Goal: Task Accomplishment & Management: Use online tool/utility

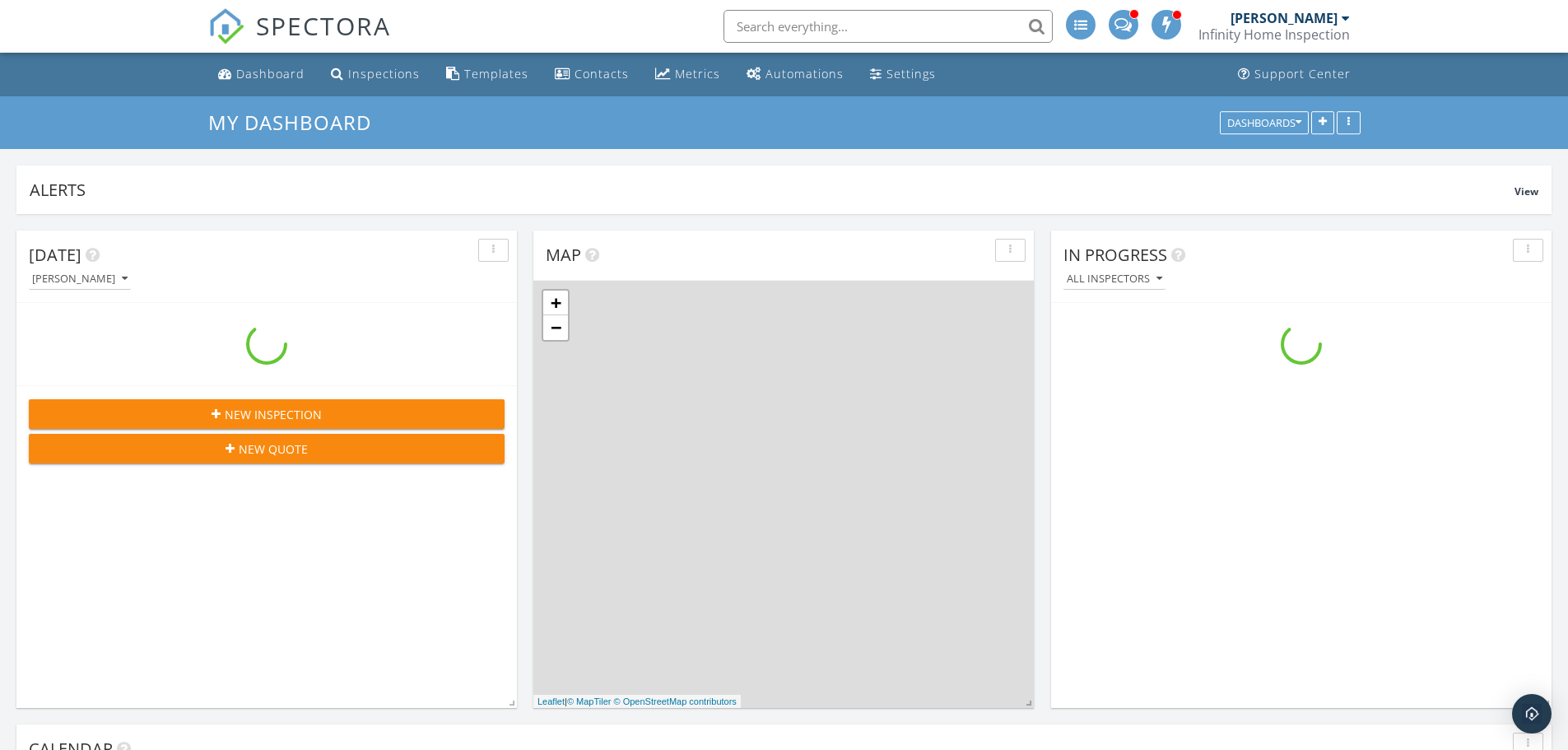
scroll to position [1893, 1593]
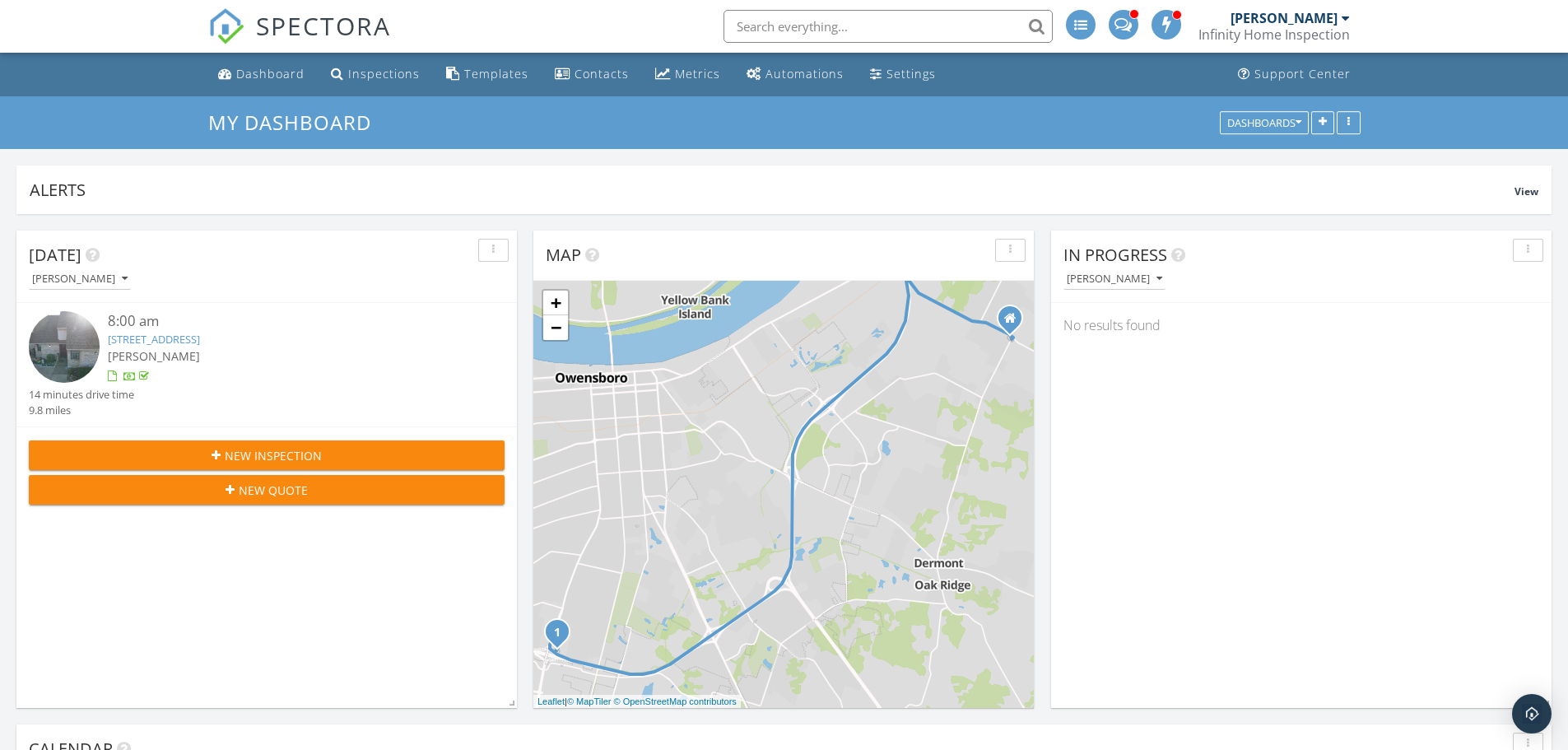
click at [200, 340] on link "4313 Loft Cove, Owensboro, KY 42303" at bounding box center [154, 339] width 92 height 15
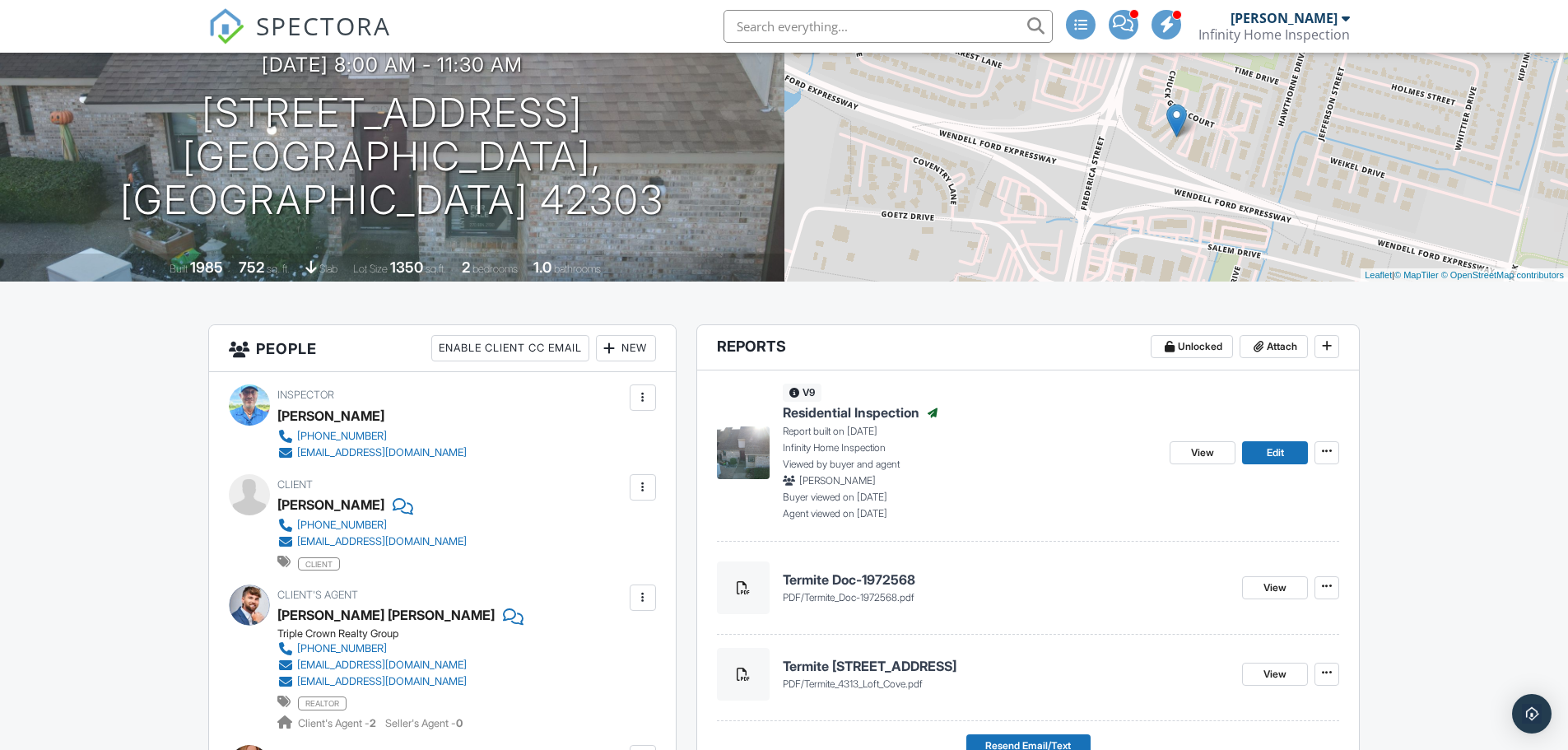
scroll to position [164, 0]
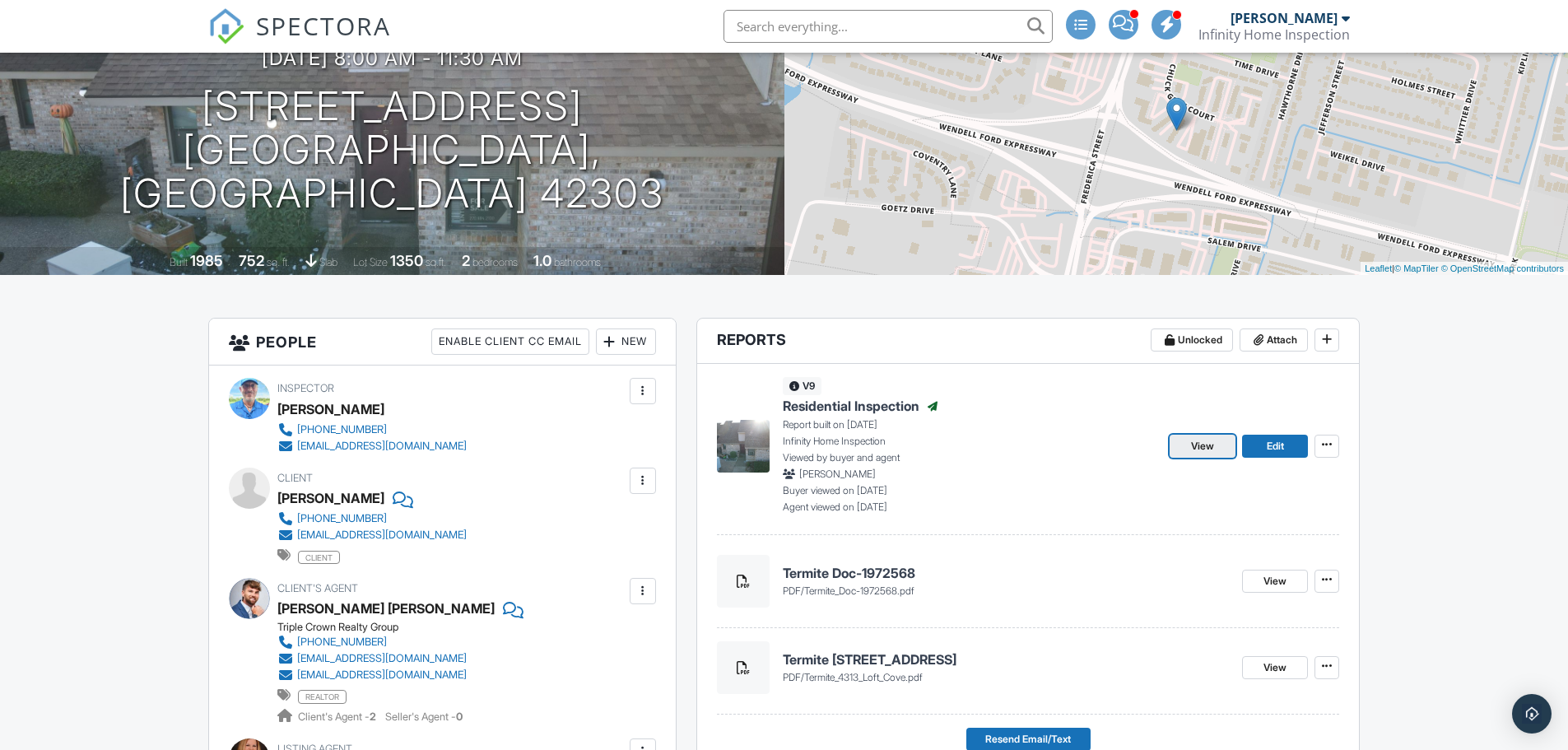
click at [1187, 449] on link "View" at bounding box center [1202, 446] width 66 height 23
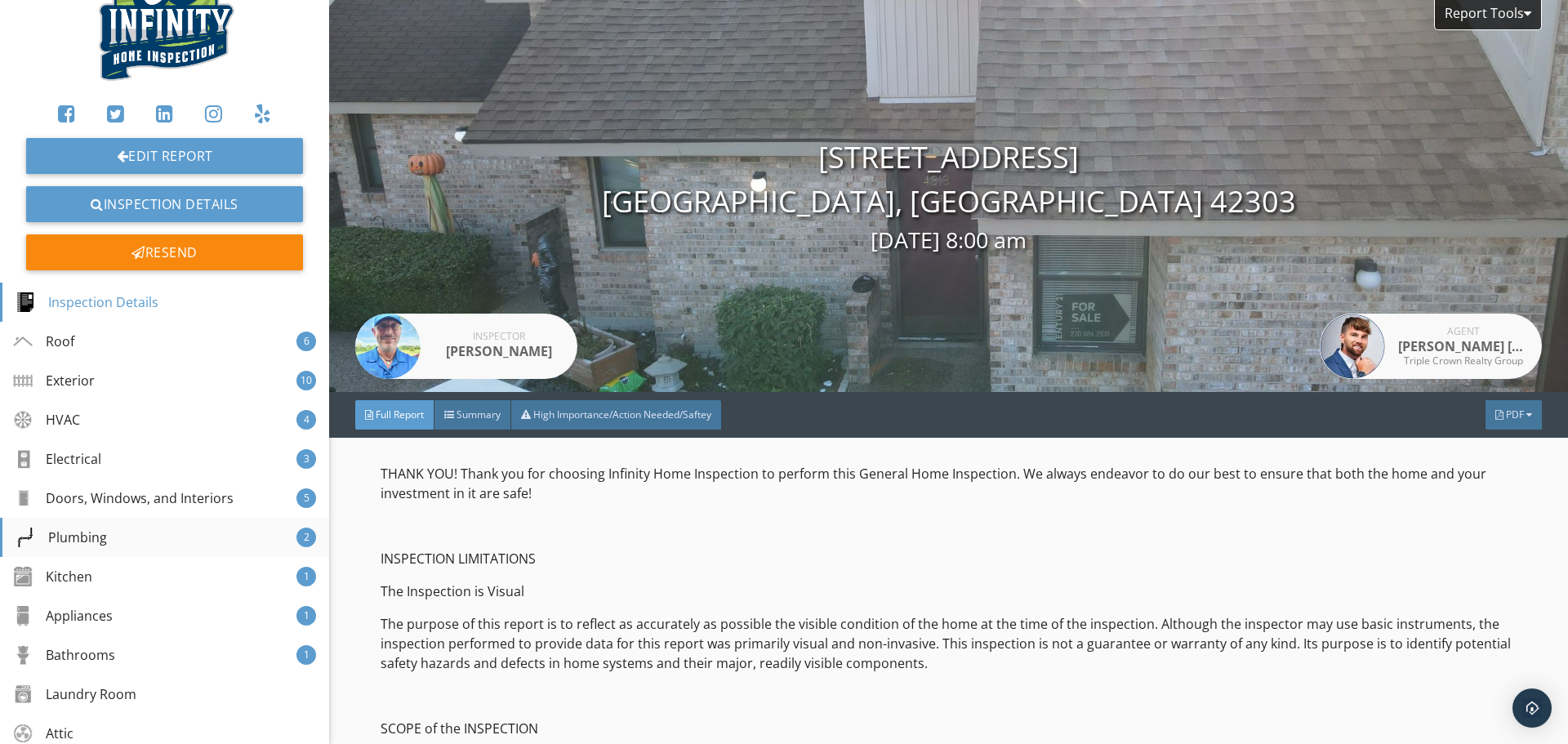
scroll to position [82, 0]
click at [108, 335] on div "Roof 6" at bounding box center [164, 340] width 329 height 39
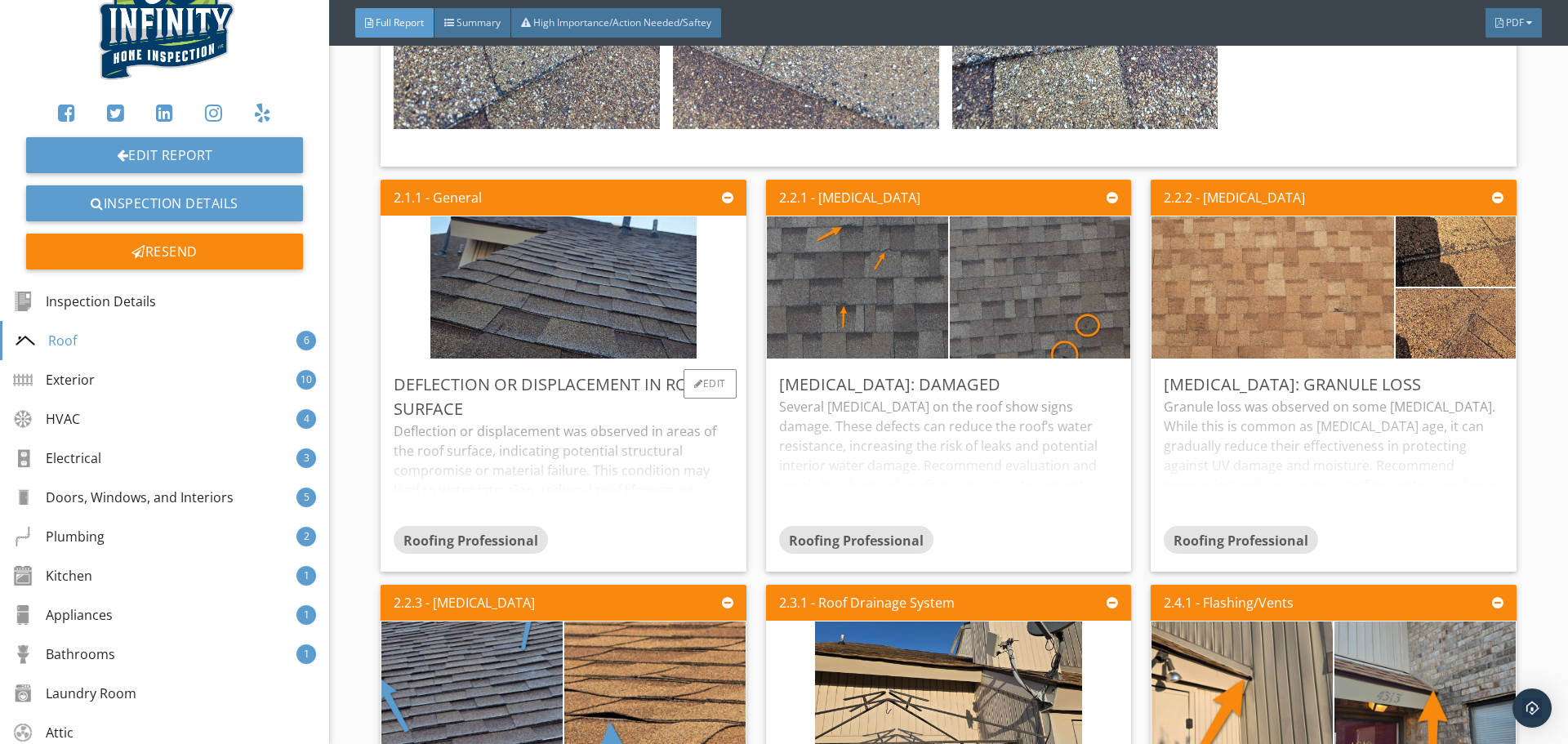
scroll to position [3948, 0]
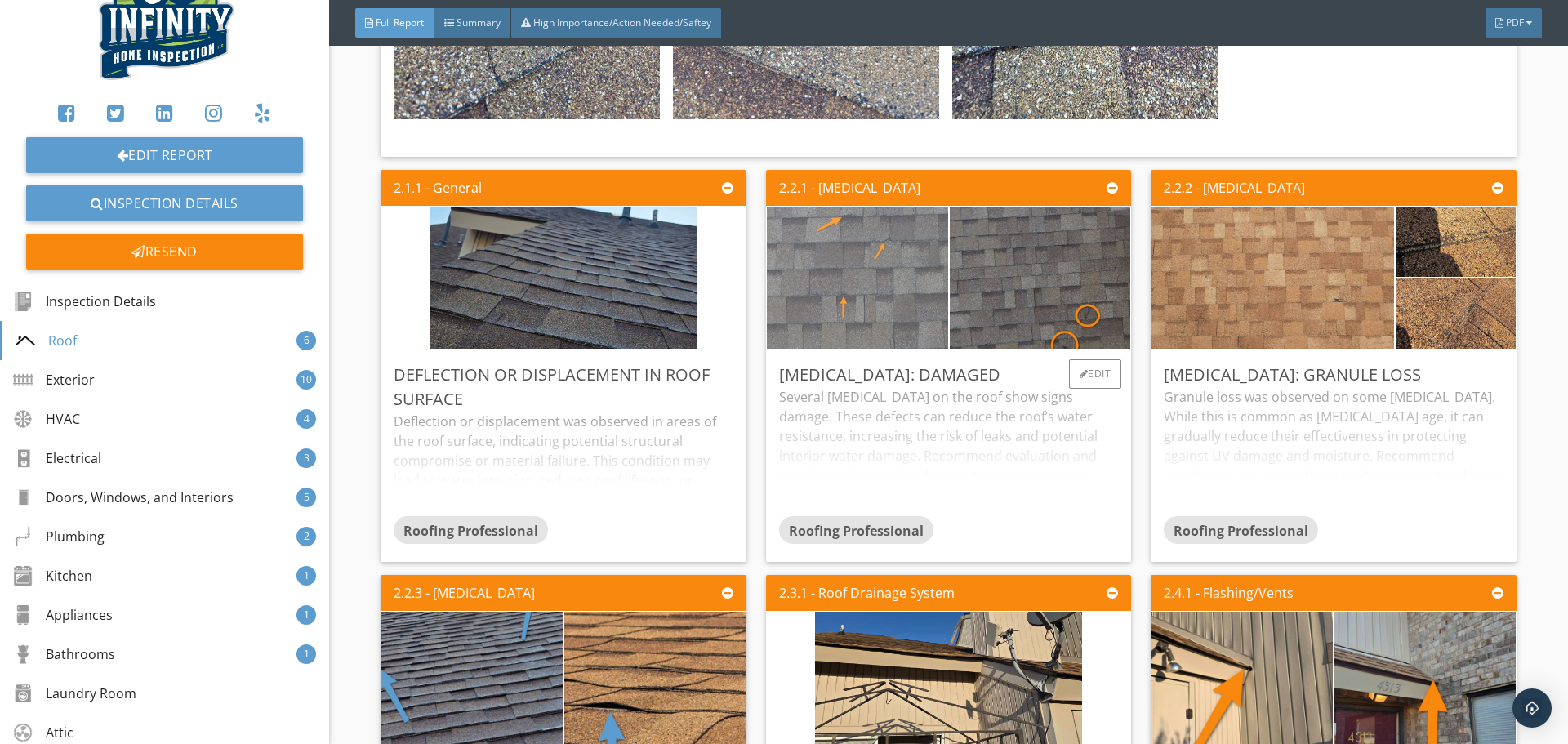
click at [860, 261] on img at bounding box center [857, 276] width 452 height 226
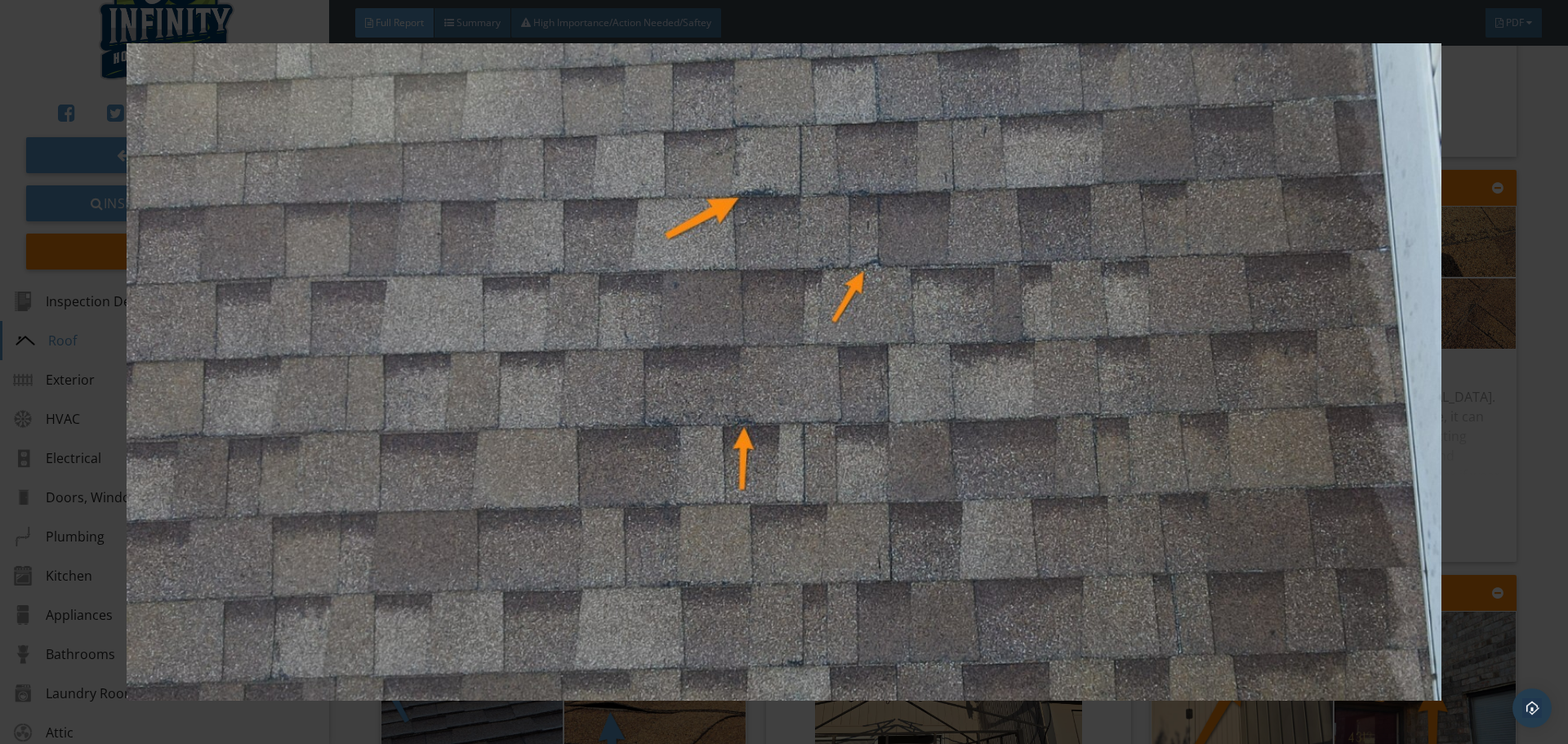
click at [1502, 446] on img at bounding box center [783, 372] width 1440 height 657
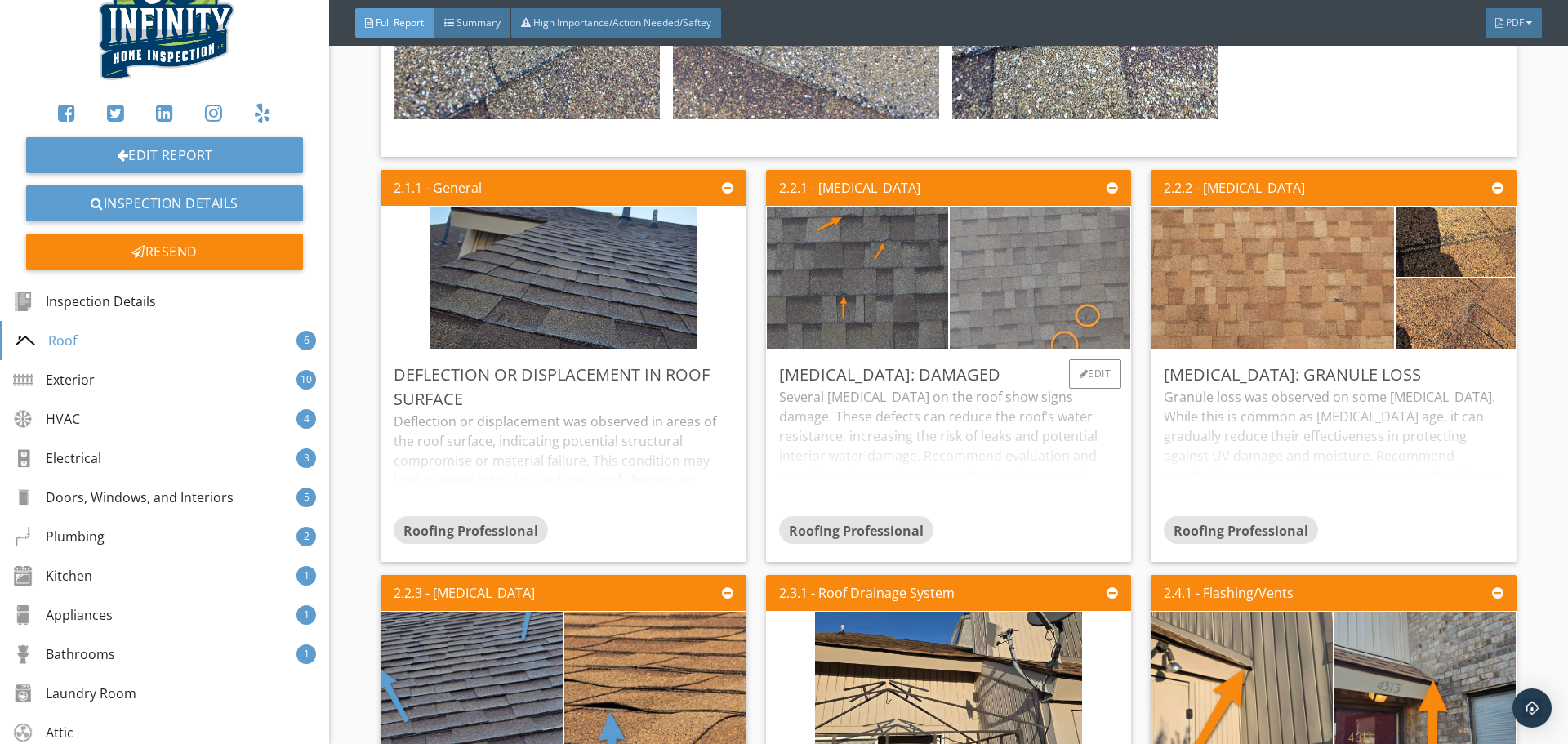
click at [1056, 282] on img at bounding box center [1039, 277] width 452 height 339
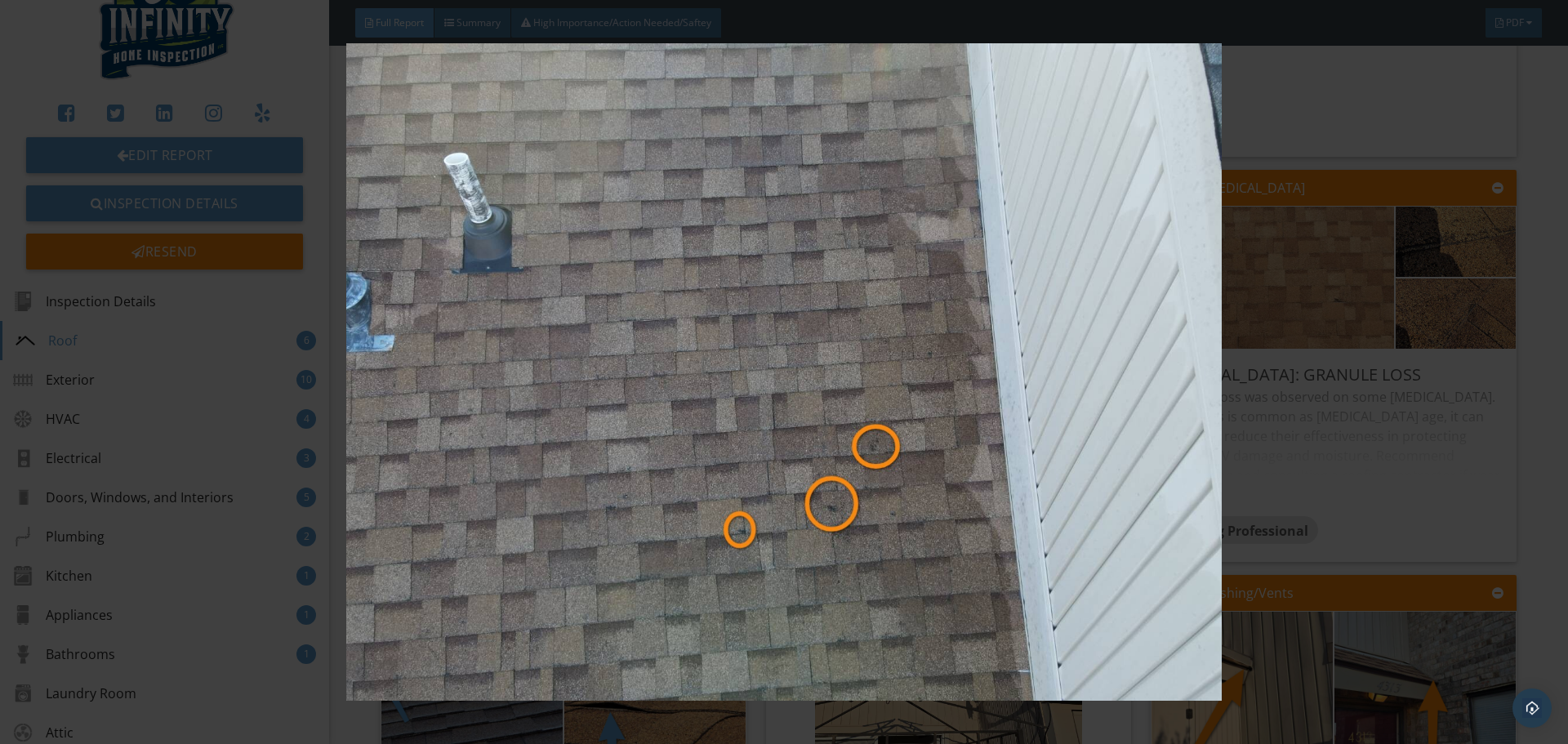
click at [1455, 451] on img at bounding box center [783, 372] width 1440 height 657
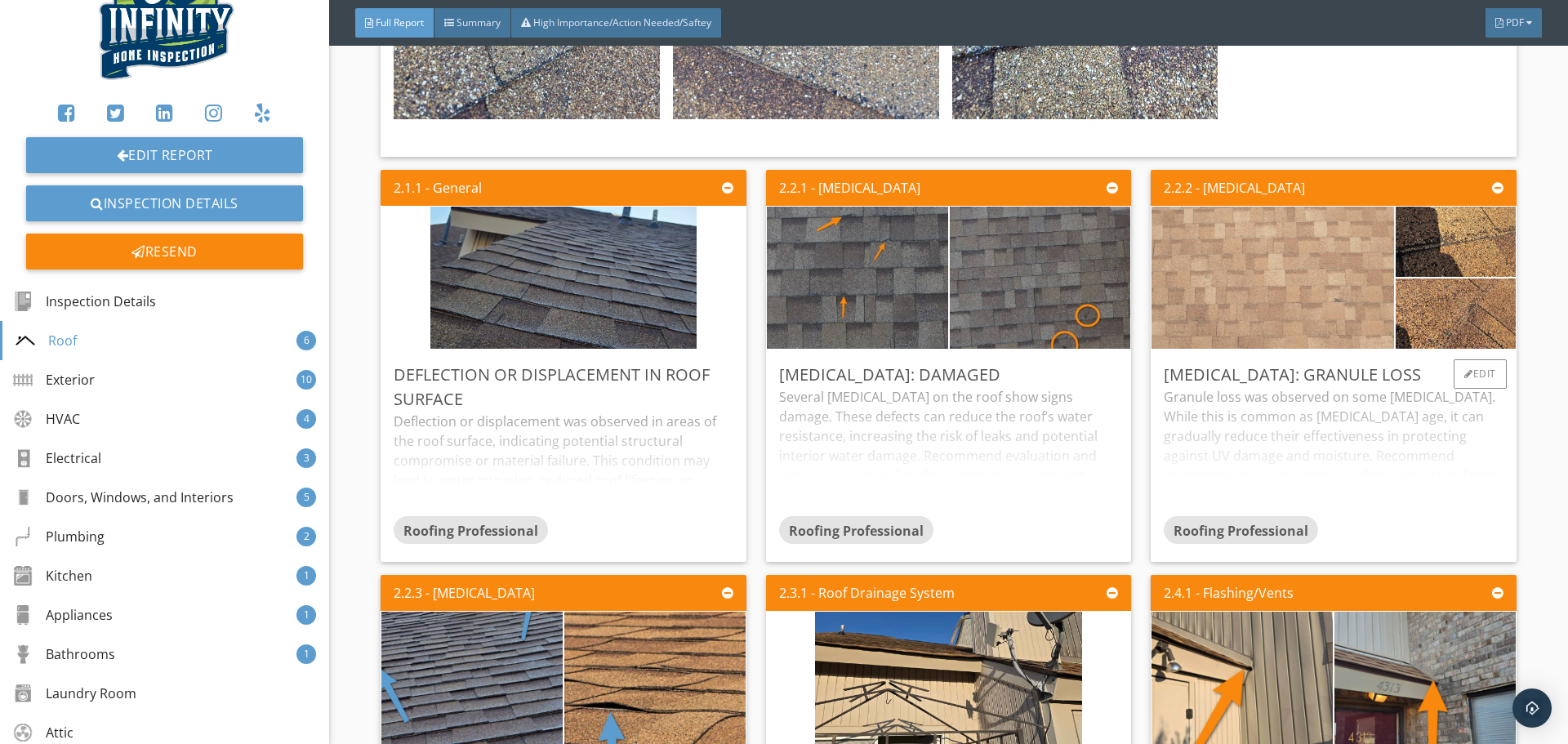
click at [1260, 299] on img at bounding box center [1273, 276] width 474 height 355
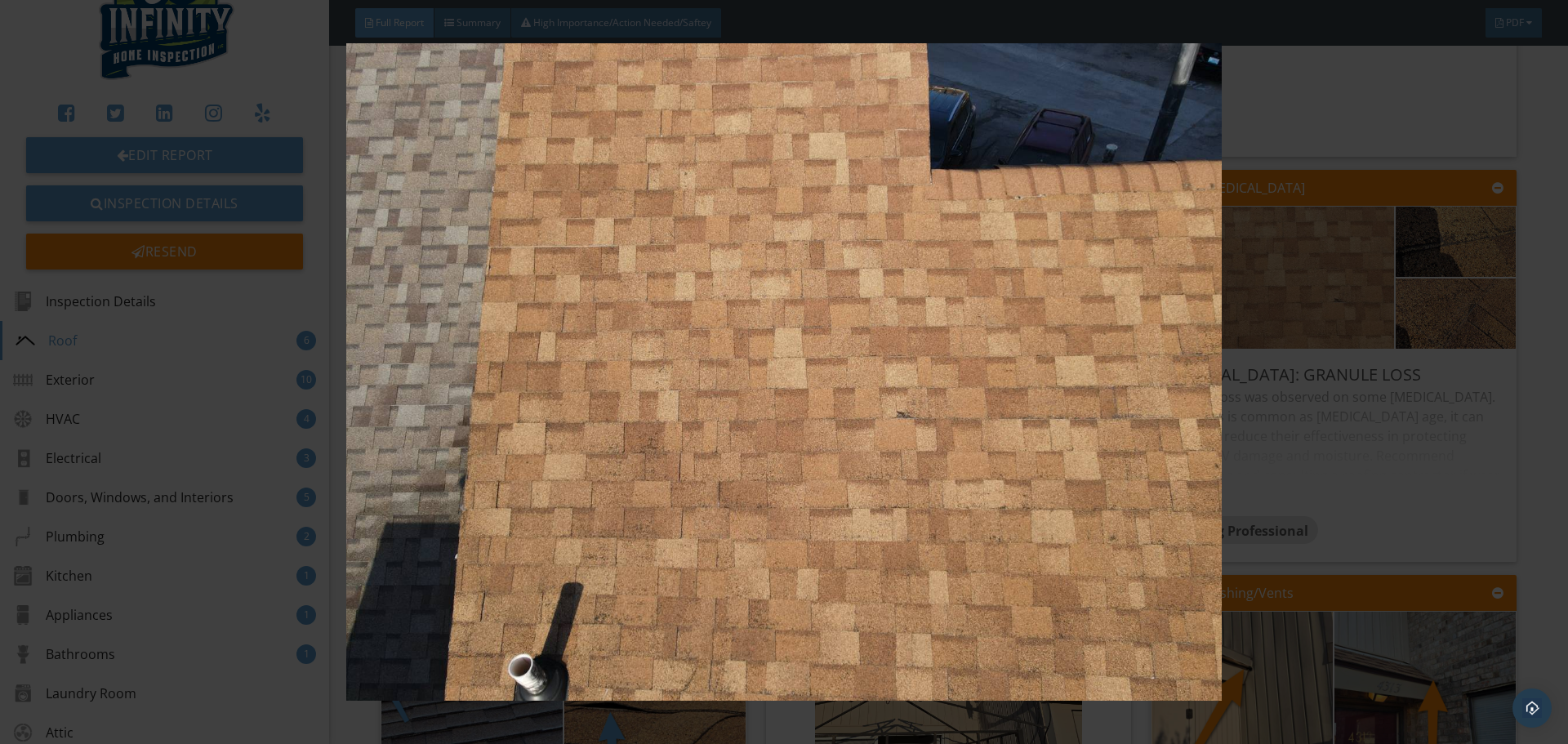
click at [1409, 456] on img at bounding box center [783, 372] width 1440 height 657
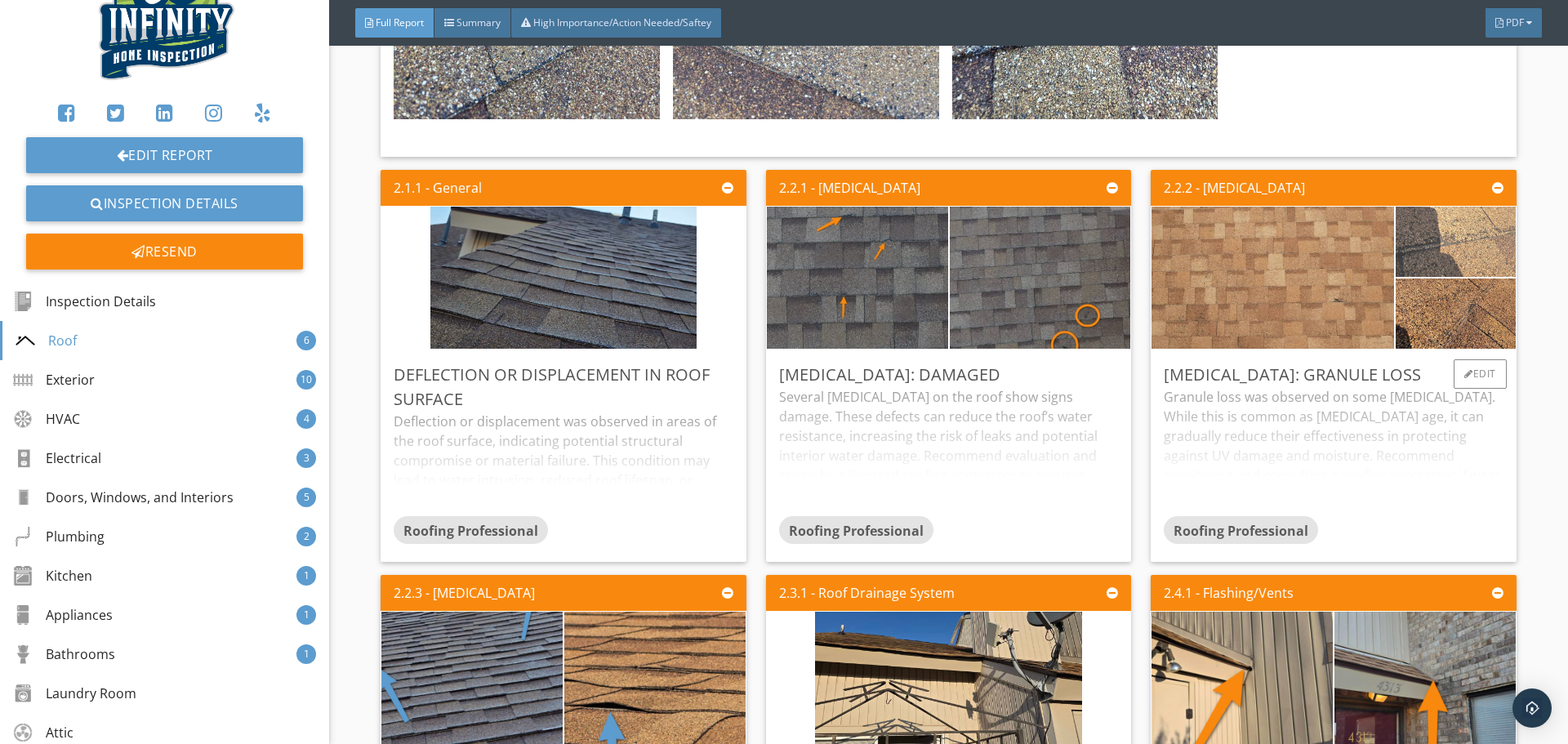
click at [1459, 242] on img at bounding box center [1455, 241] width 132 height 175
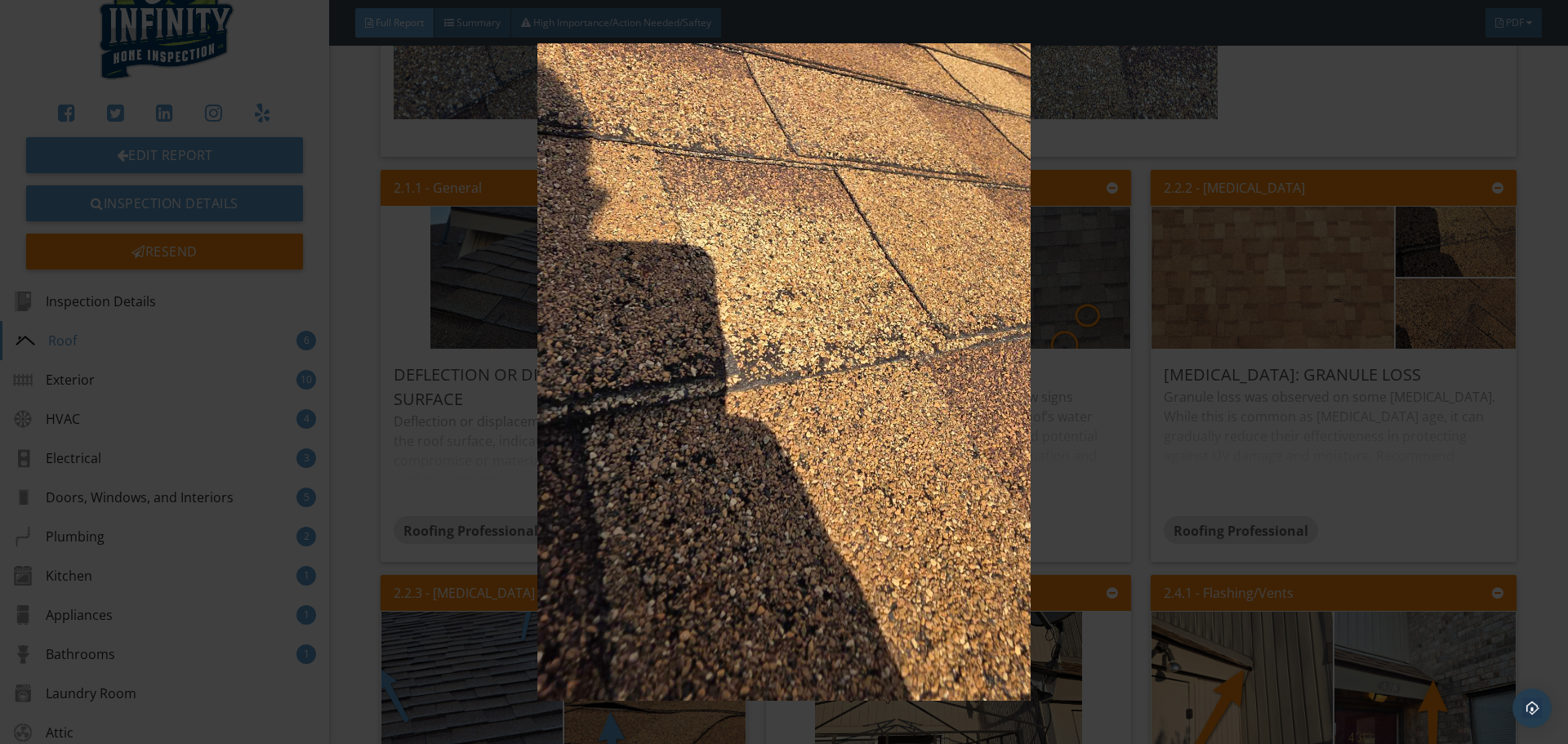
click at [1393, 471] on img at bounding box center [783, 372] width 1440 height 657
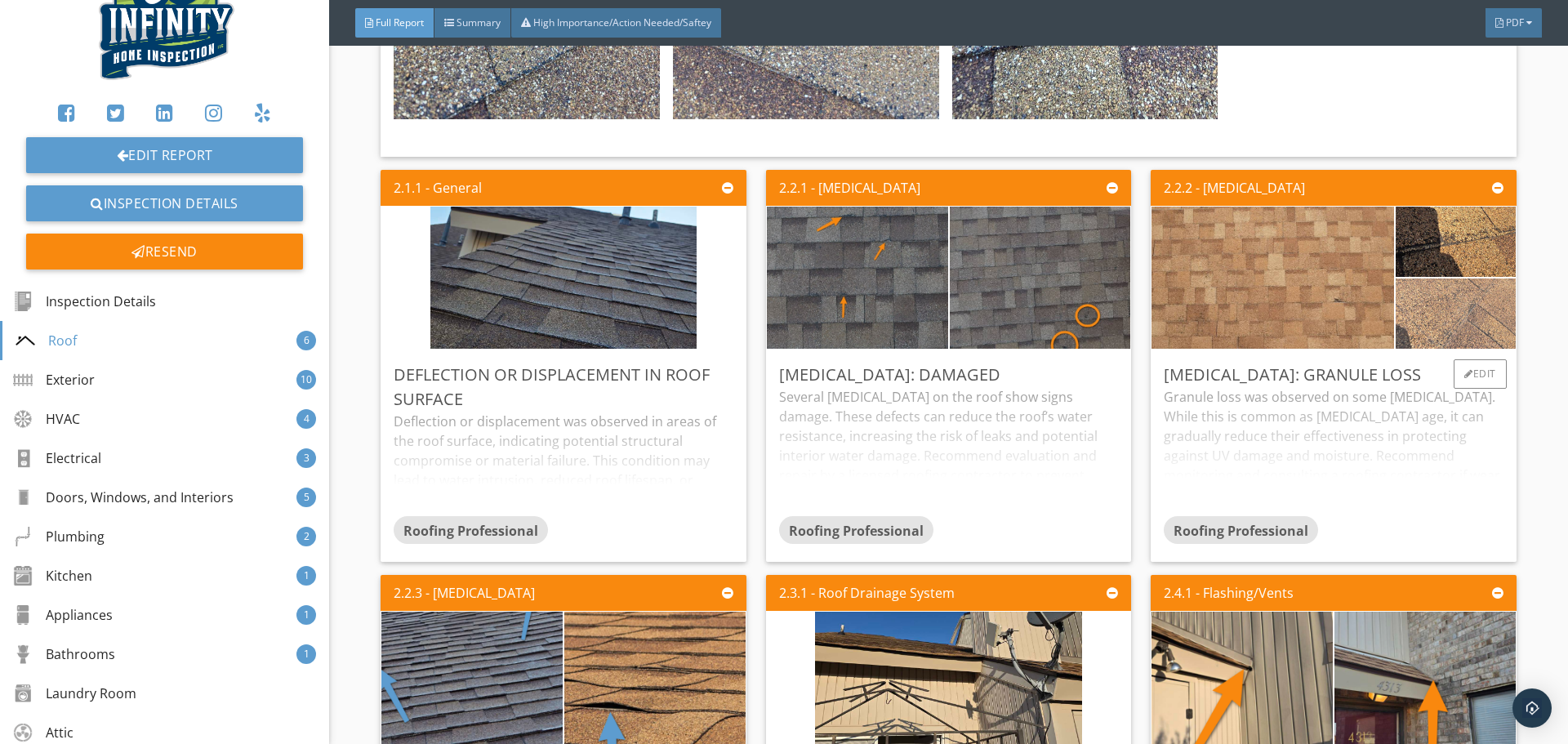
click at [1430, 326] on img at bounding box center [1455, 313] width 132 height 175
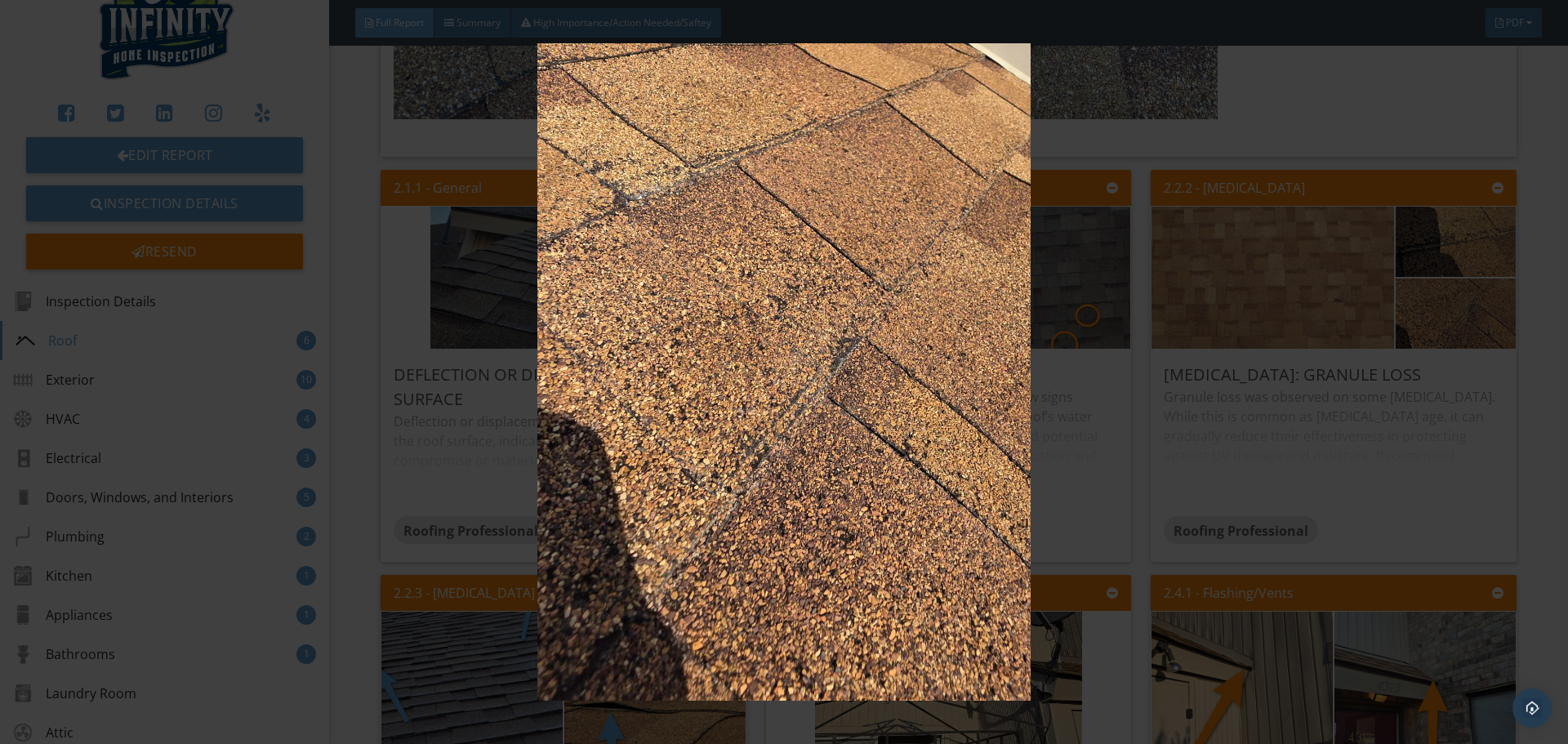
click at [1423, 449] on img at bounding box center [783, 372] width 1440 height 657
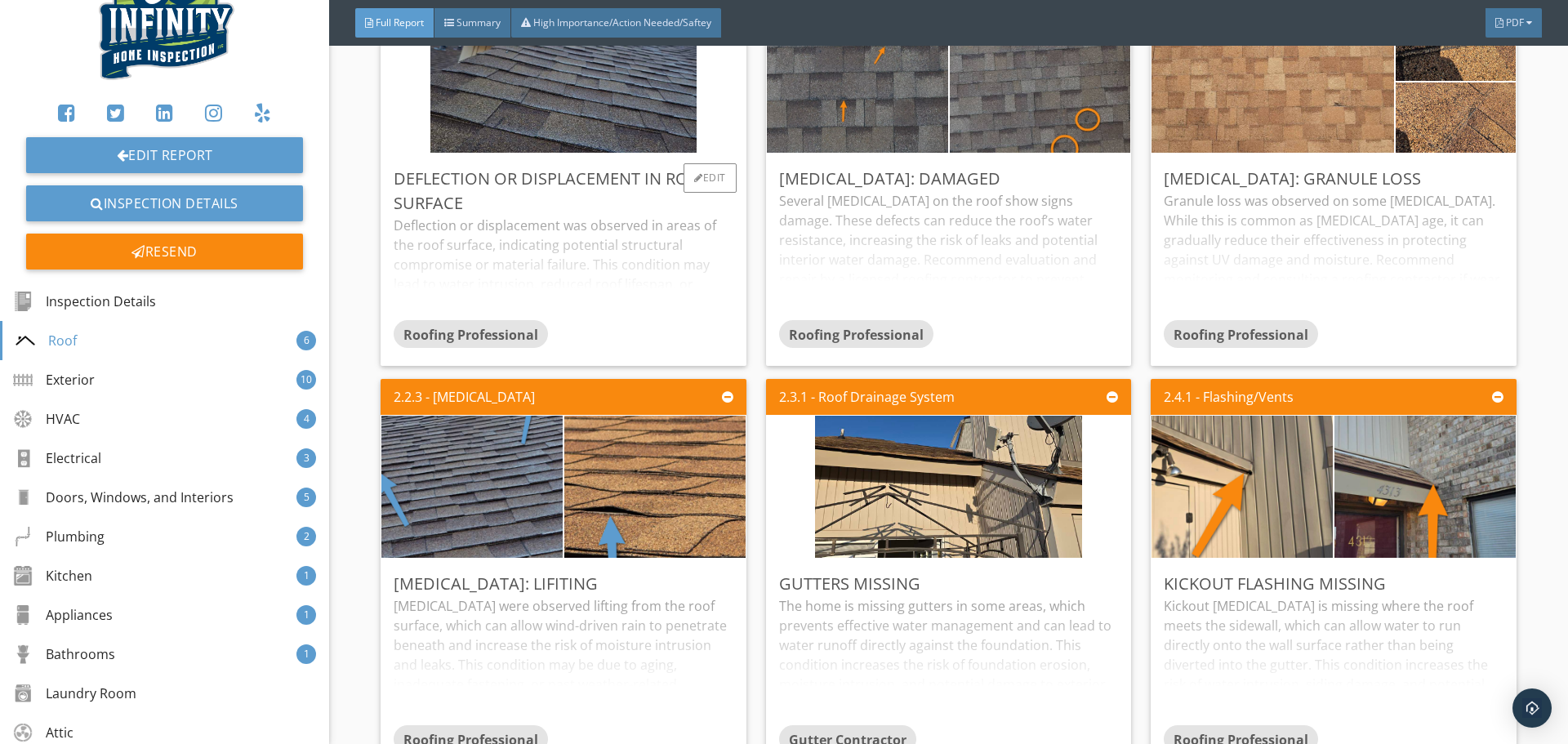
scroll to position [4356, 0]
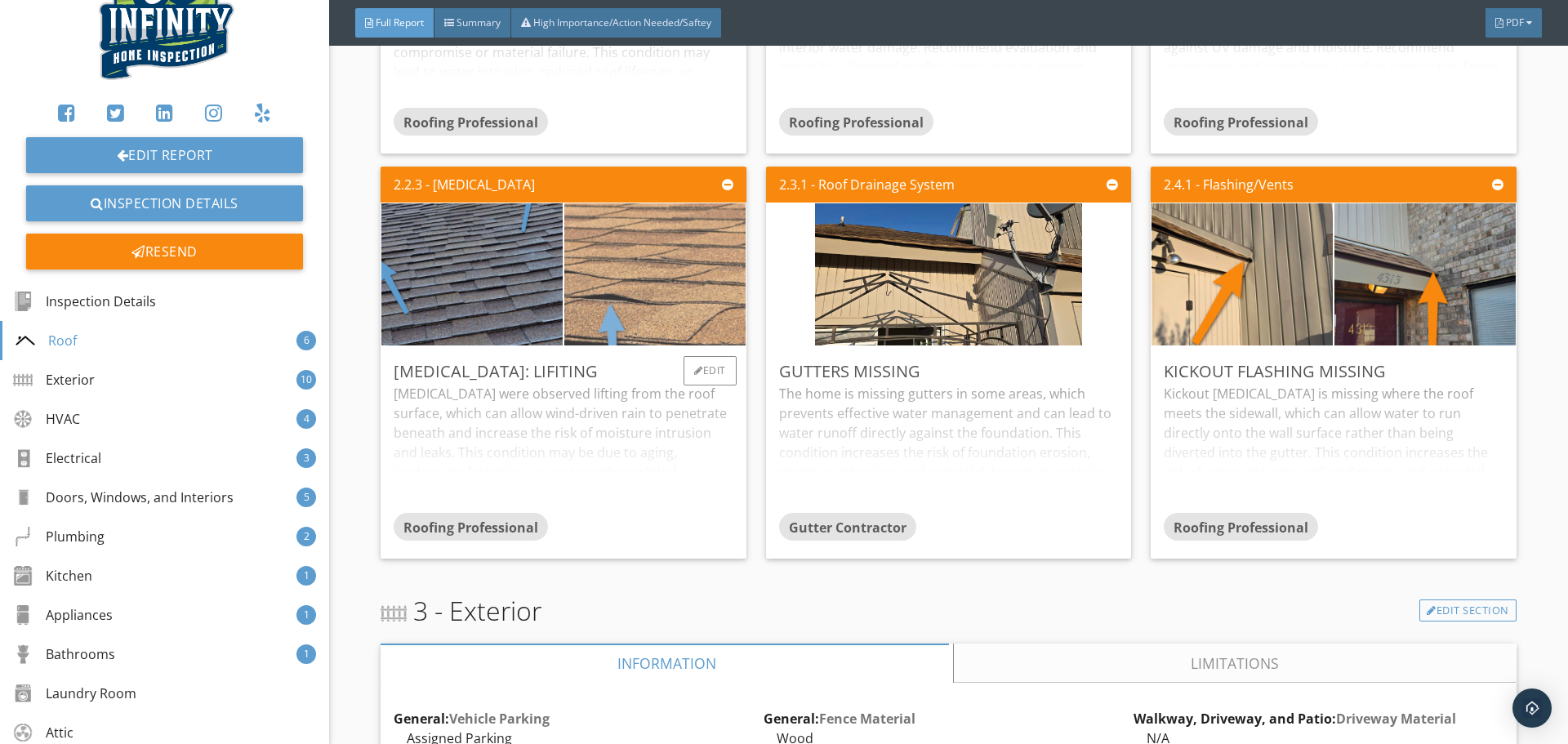
click at [628, 304] on img at bounding box center [655, 273] width 267 height 355
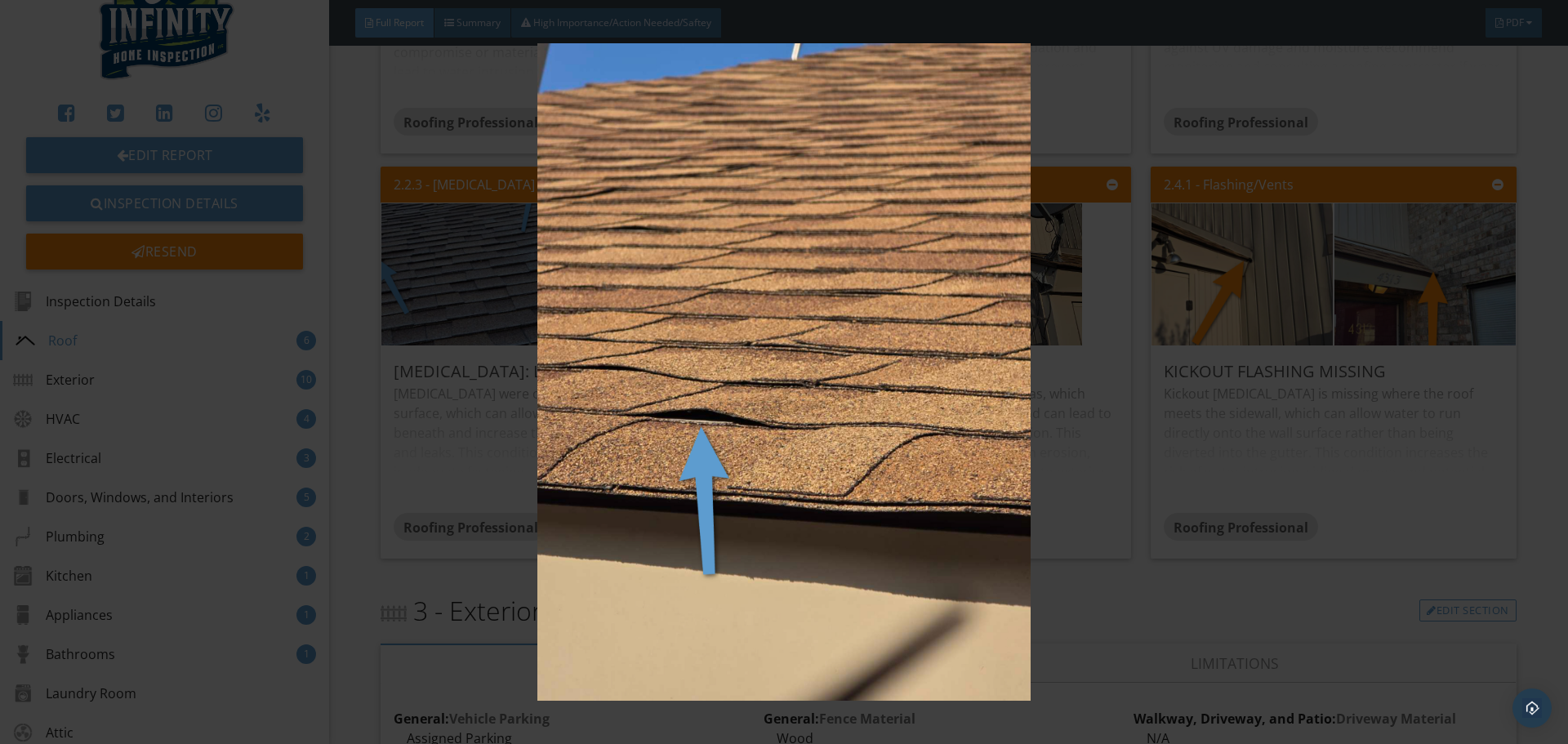
click at [1093, 473] on img at bounding box center [783, 372] width 1440 height 657
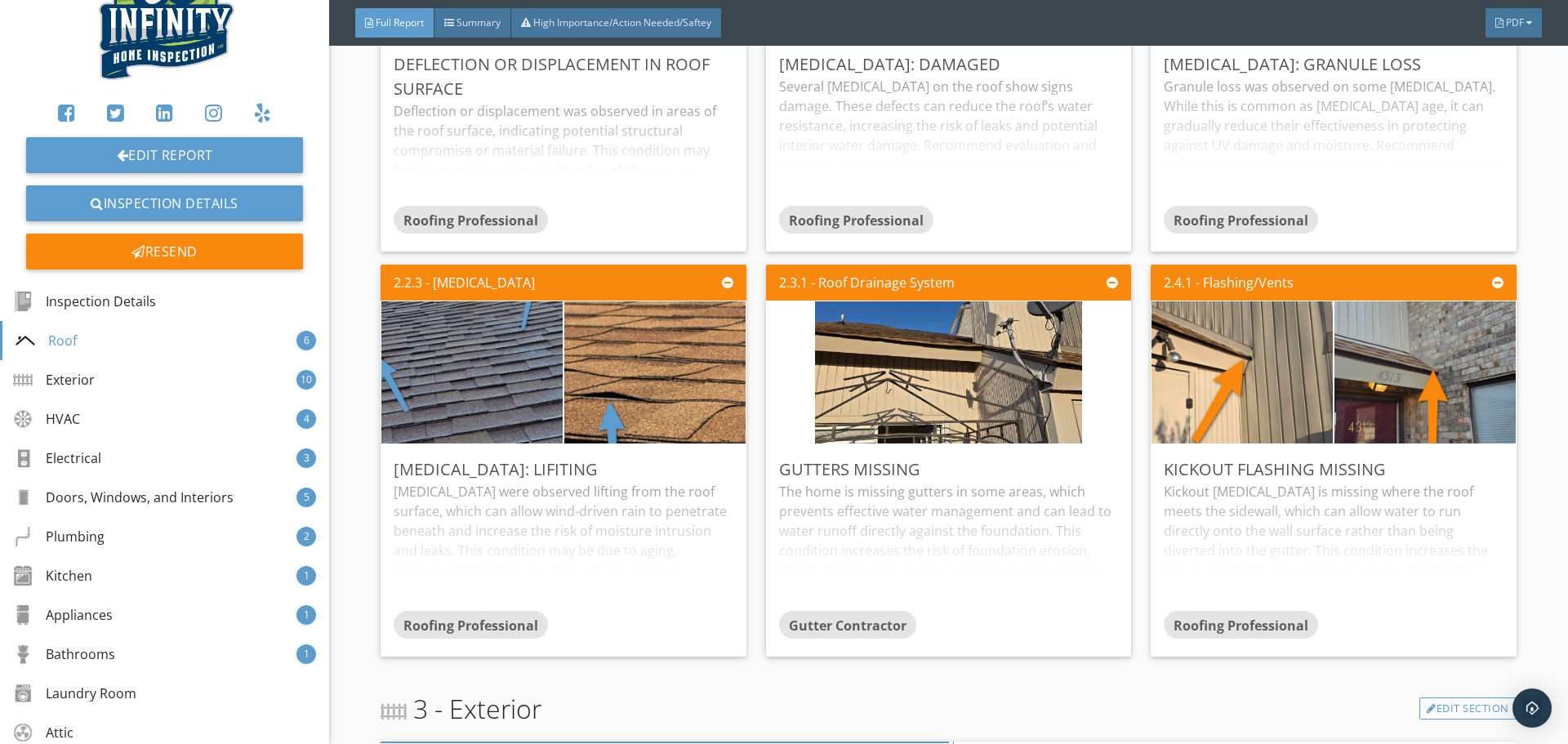
scroll to position [3866, 0]
